Goal: Information Seeking & Learning: Learn about a topic

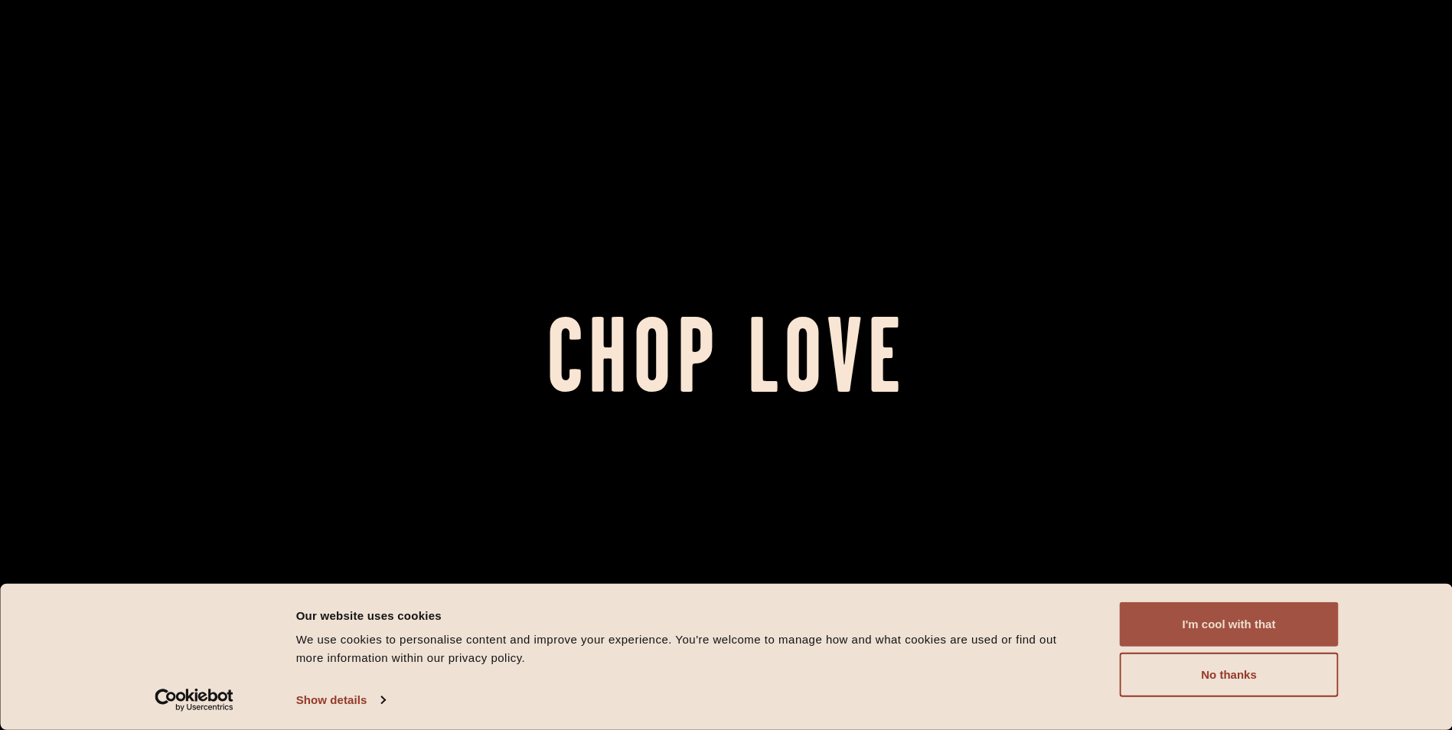
click at [1253, 632] on button "I'm cool with that" at bounding box center [1229, 624] width 219 height 44
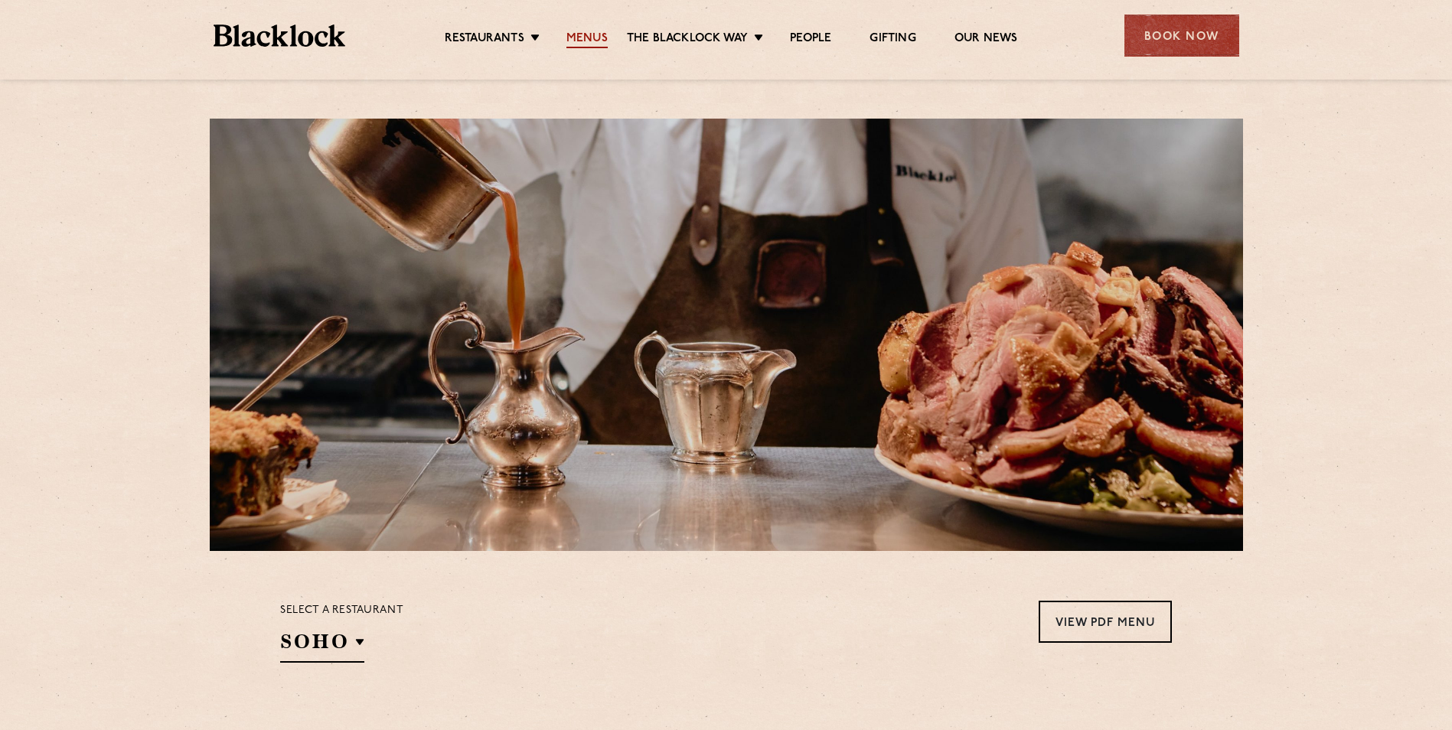
click at [591, 37] on link "Menus" at bounding box center [586, 39] width 41 height 17
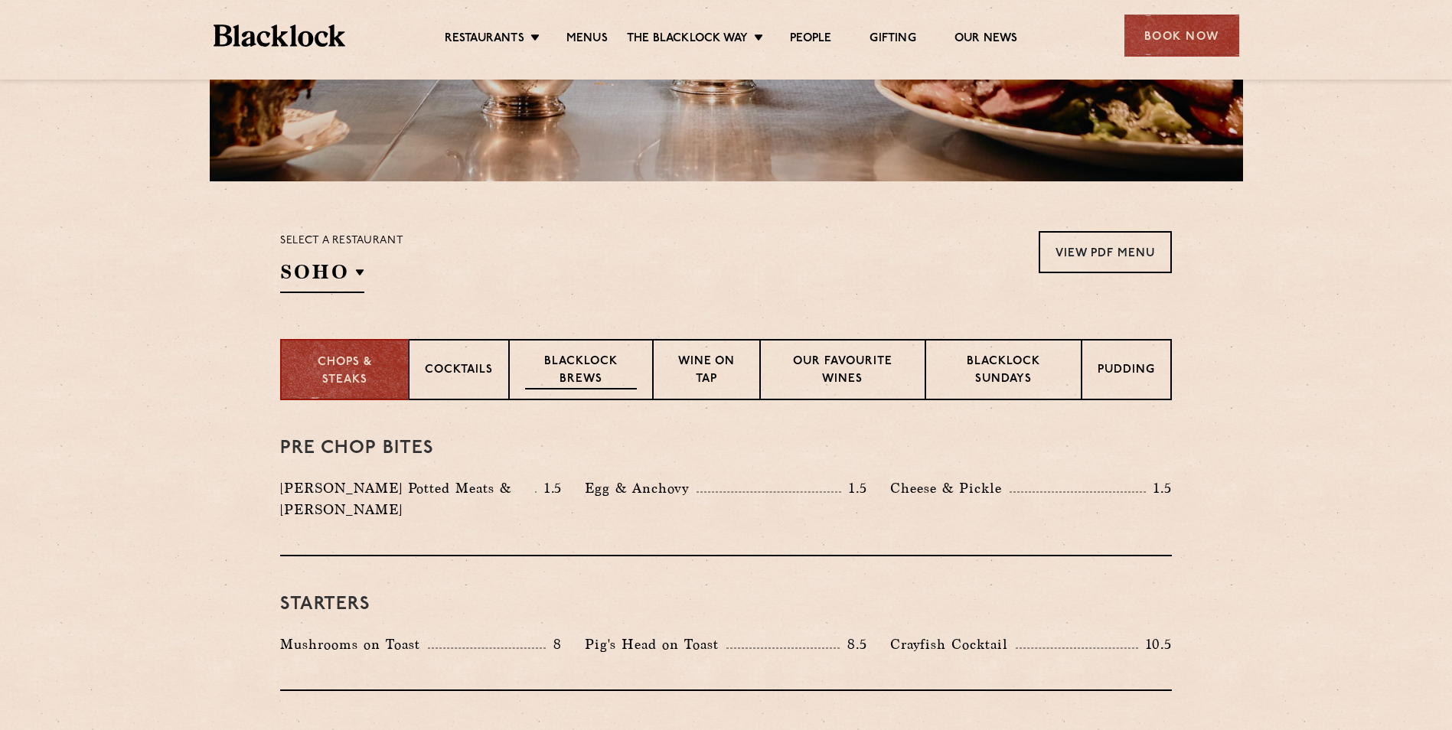
scroll to position [536, 0]
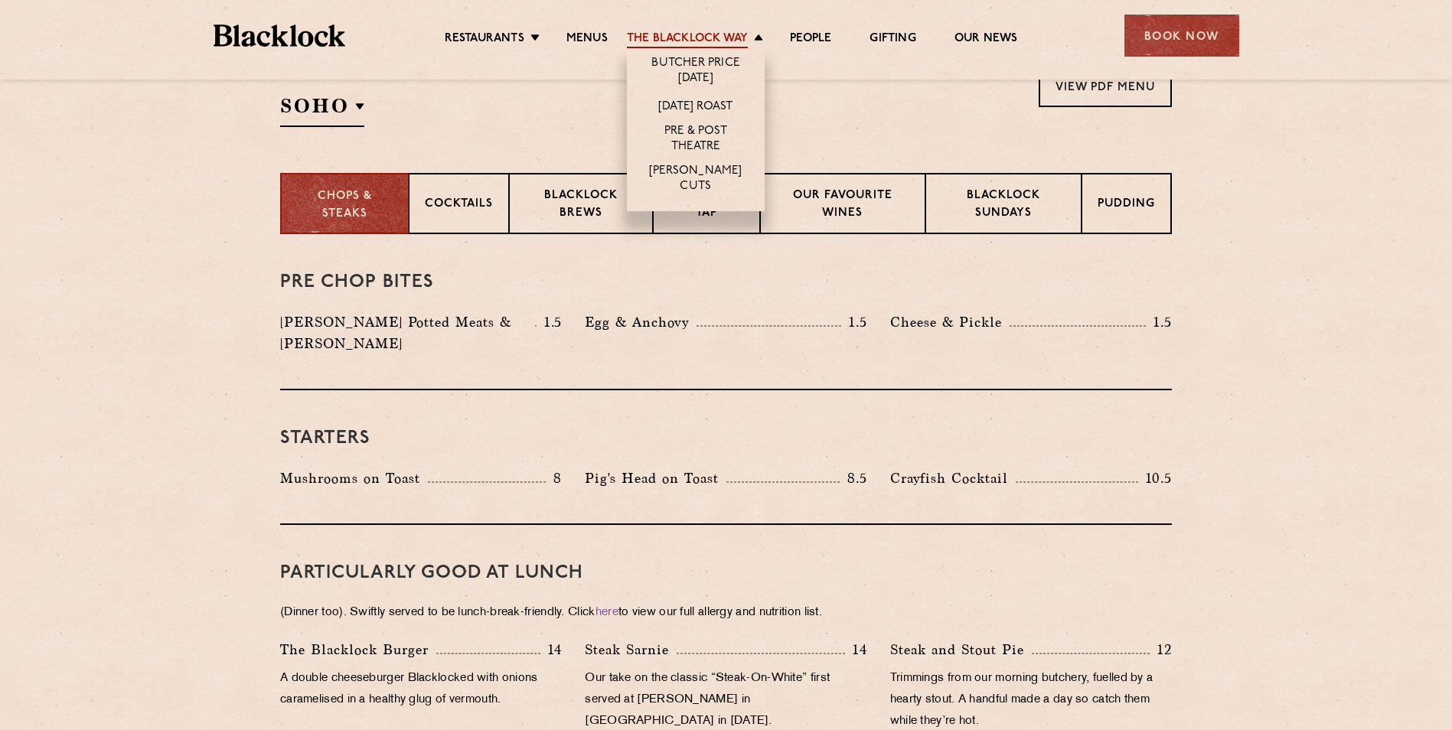
click at [731, 31] on link "The Blacklock Way" at bounding box center [687, 39] width 121 height 17
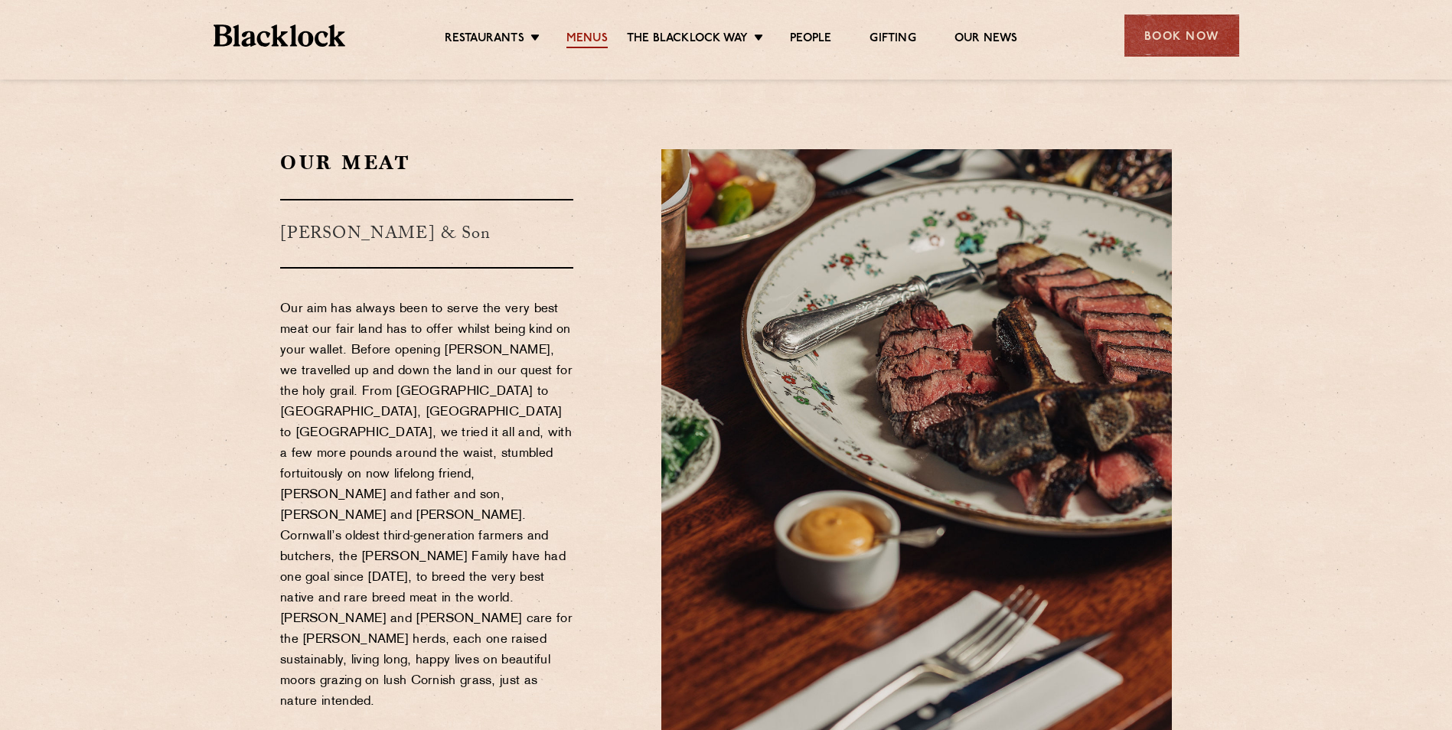
click at [580, 40] on link "Menus" at bounding box center [586, 39] width 41 height 17
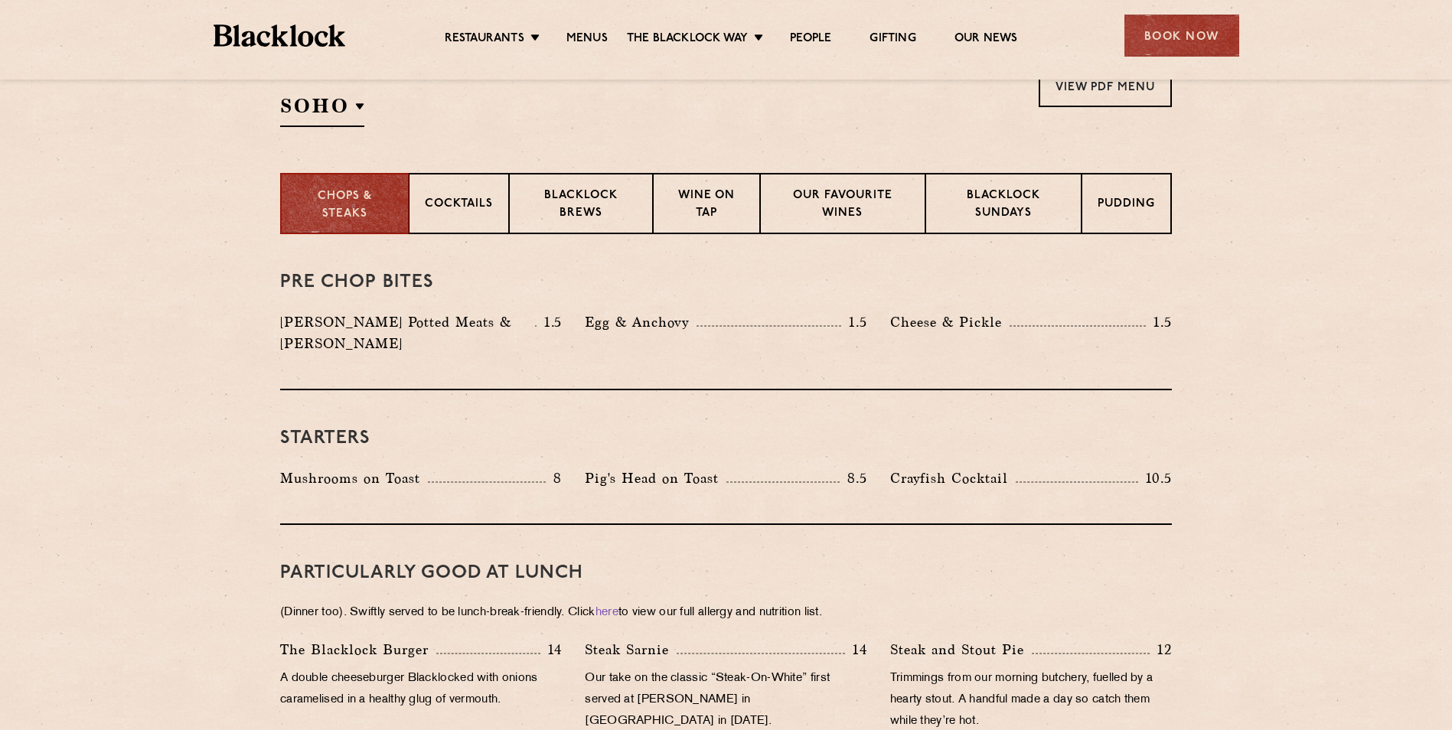
scroll to position [612, 0]
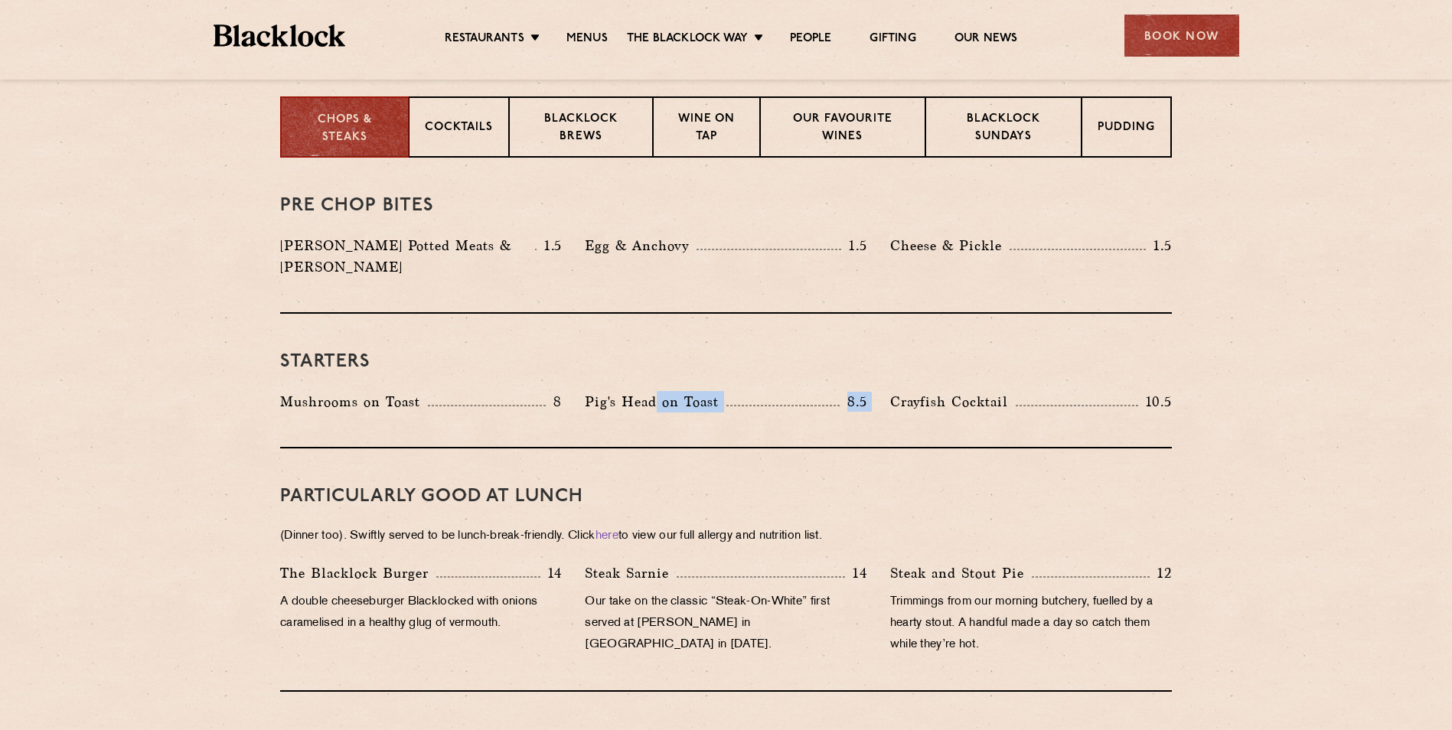
drag, startPoint x: 656, startPoint y: 376, endPoint x: 893, endPoint y: 399, distance: 238.4
click at [893, 399] on div "Starters Mushrooms on Toast 8 Pig's Head on Toast 8.5 Crayfish Cocktail 10.5" at bounding box center [726, 381] width 892 height 135
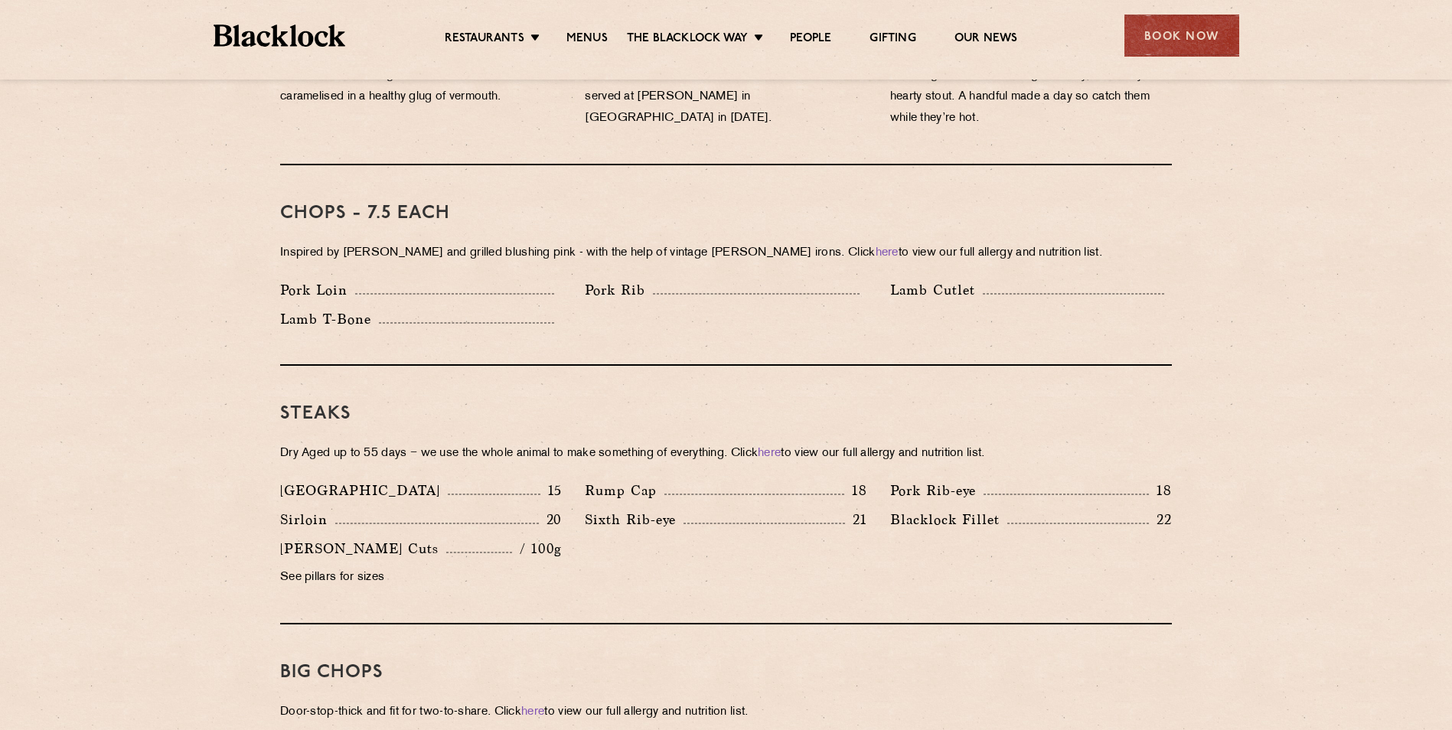
scroll to position [995, 0]
